Goal: Transaction & Acquisition: Purchase product/service

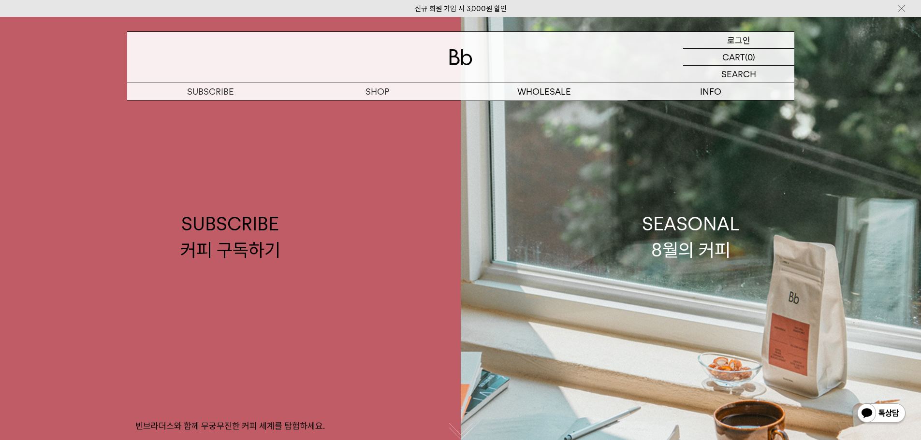
click at [735, 39] on p "로그인" at bounding box center [738, 40] width 23 height 16
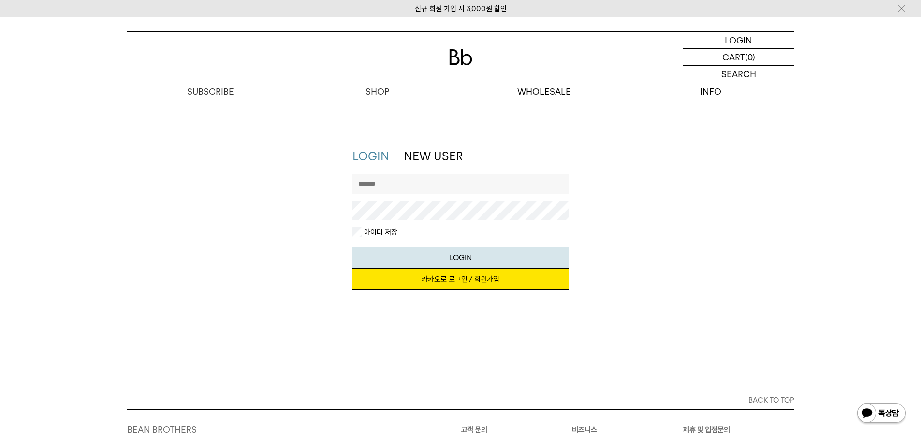
click at [462, 279] on link "카카오로 로그인 / 회원가입" at bounding box center [460, 279] width 216 height 21
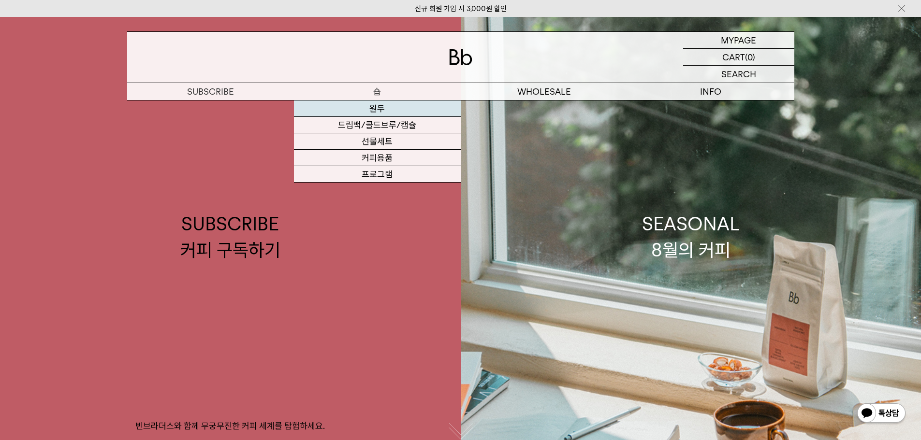
click at [376, 109] on link "원두" at bounding box center [377, 109] width 167 height 16
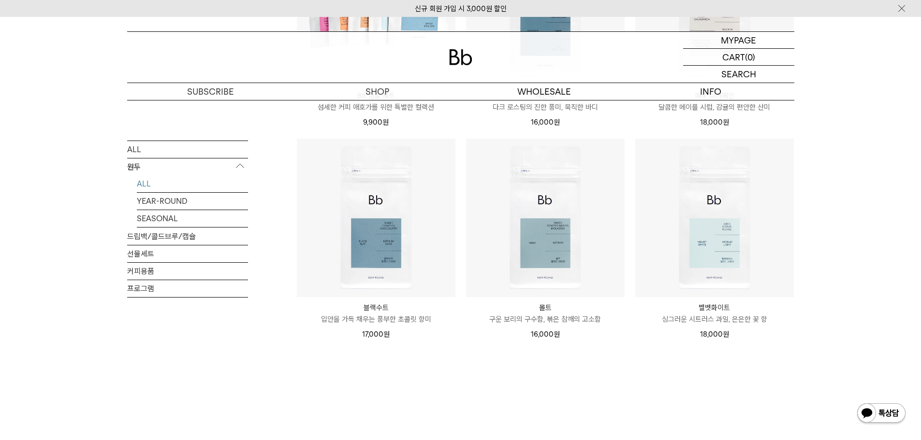
scroll to position [725, 0]
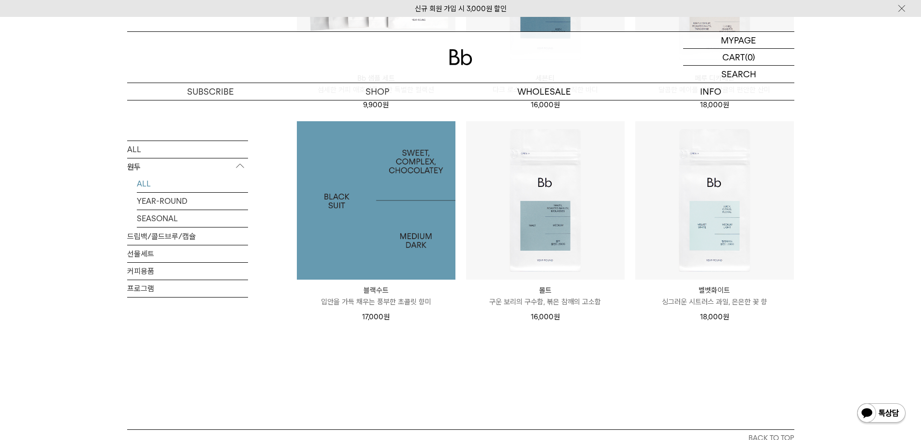
click at [343, 206] on img at bounding box center [376, 200] width 159 height 159
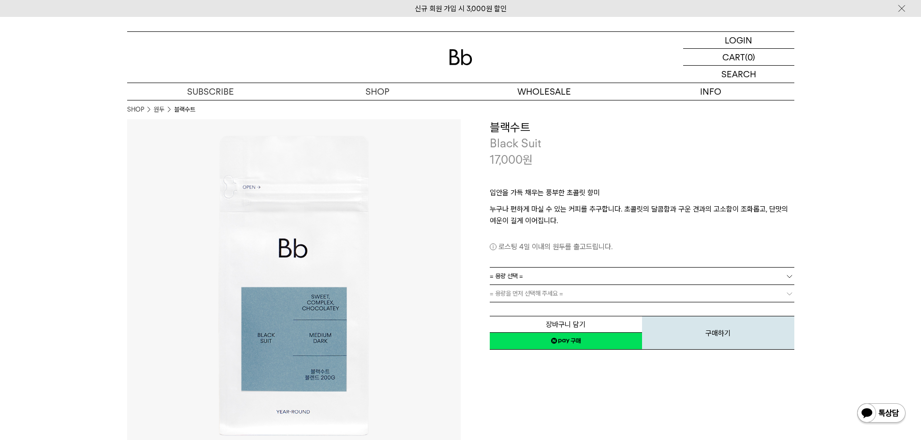
click at [569, 271] on link "= 용량 선택 =" at bounding box center [642, 276] width 305 height 17
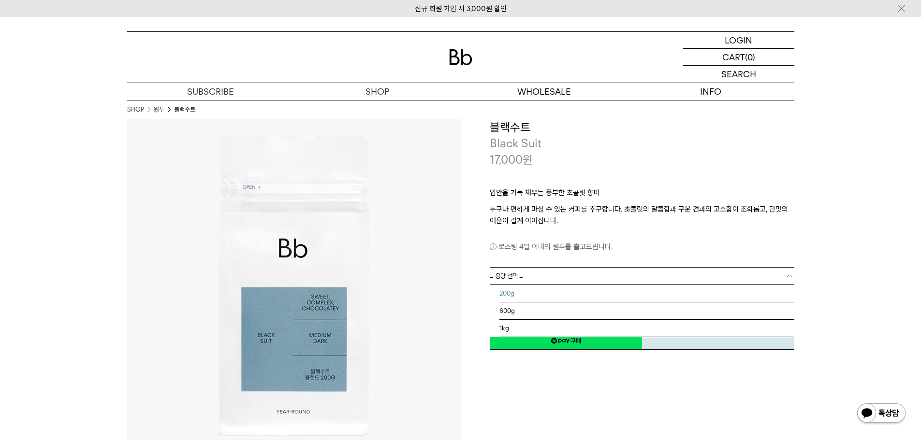
click at [550, 290] on li "200g" at bounding box center [646, 293] width 295 height 17
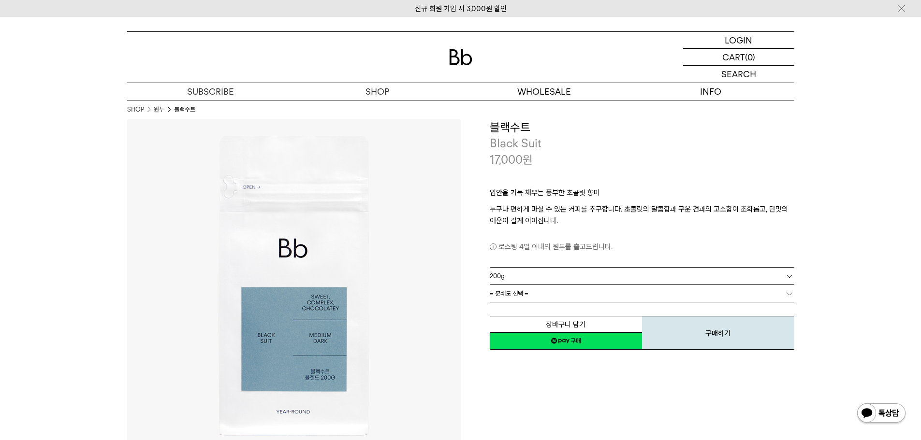
click at [590, 297] on link "= 분쇄도 선택 =" at bounding box center [642, 293] width 305 height 17
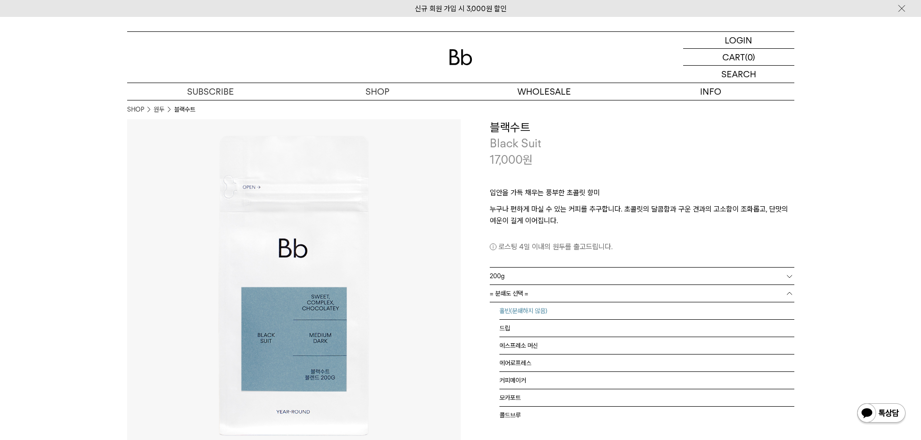
click at [573, 309] on li "홀빈(분쇄하지 않음)" at bounding box center [646, 311] width 295 height 17
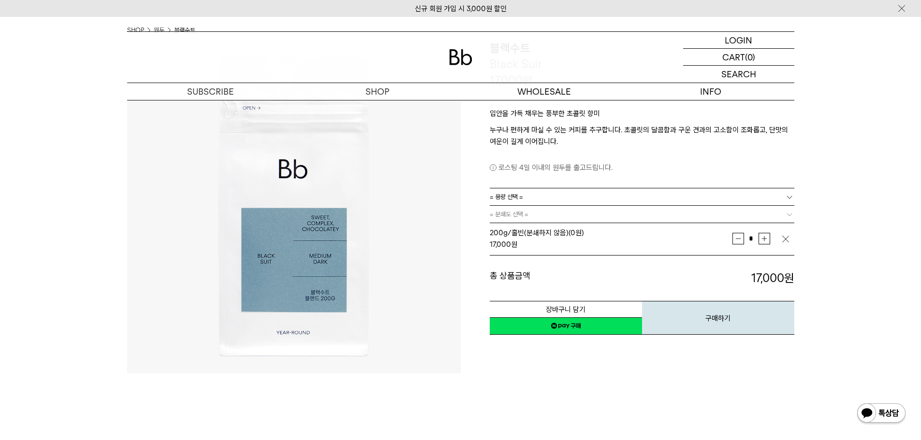
scroll to position [97, 0]
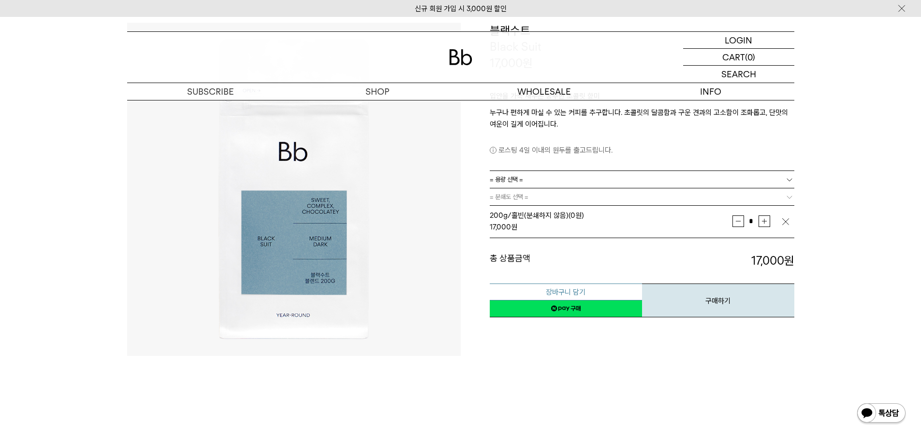
click at [576, 292] on button "장바구니 담기" at bounding box center [566, 292] width 152 height 17
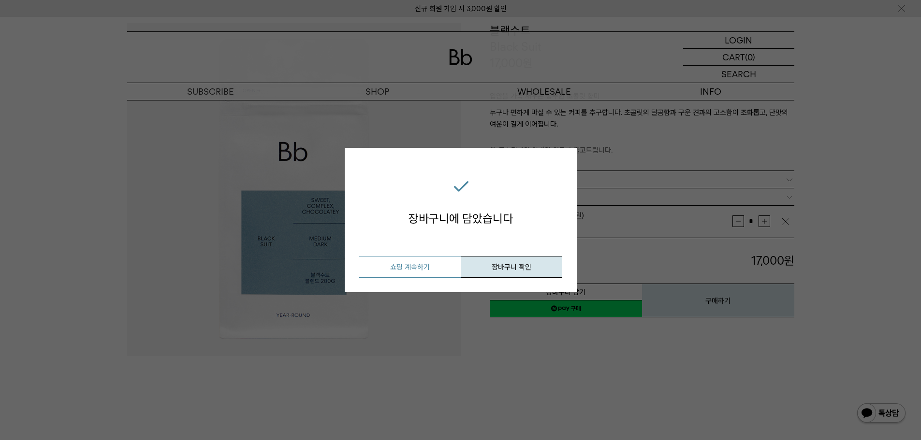
click at [425, 269] on button "쇼핑 계속하기" at bounding box center [410, 267] width 102 height 22
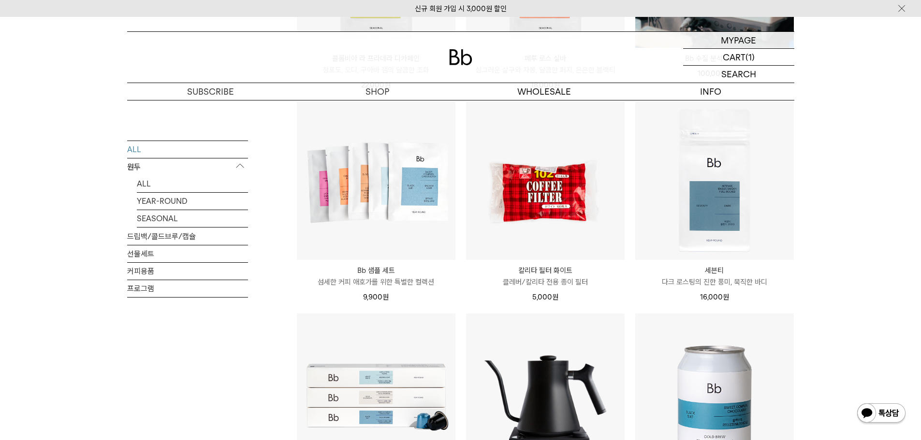
scroll to position [919, 0]
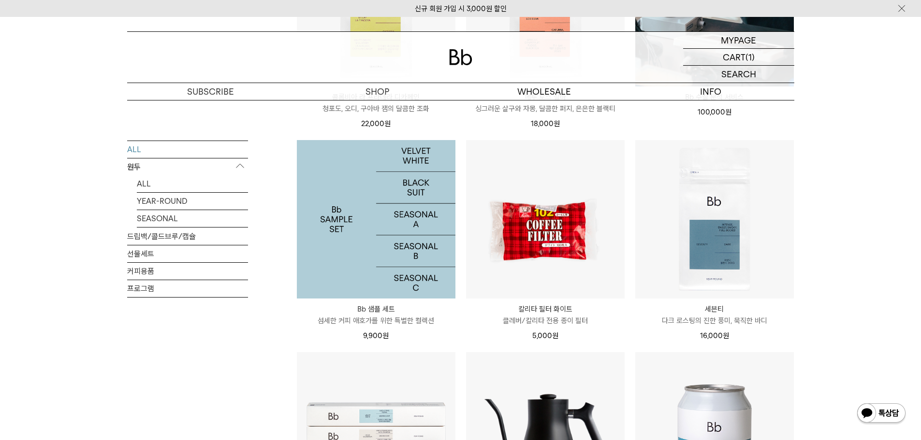
click at [365, 225] on img at bounding box center [376, 219] width 159 height 159
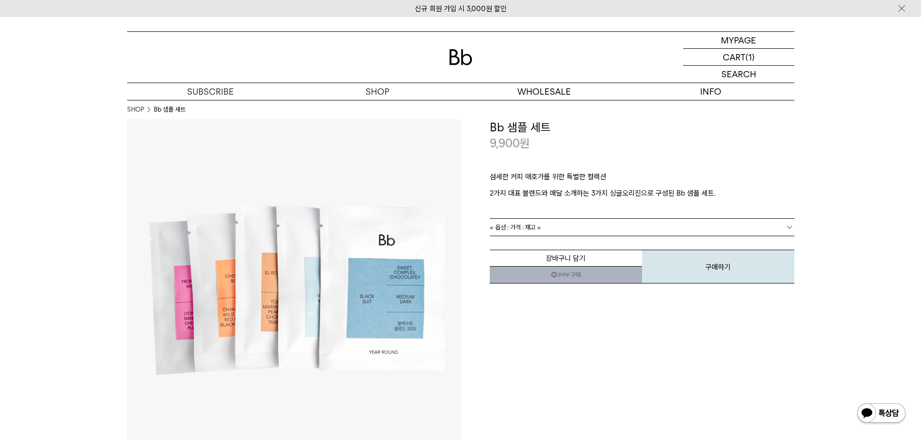
click at [546, 227] on link "= 옵션 : 가격 : 재고 =" at bounding box center [642, 227] width 305 height 17
